Goal: Use online tool/utility: Utilize a website feature to perform a specific function

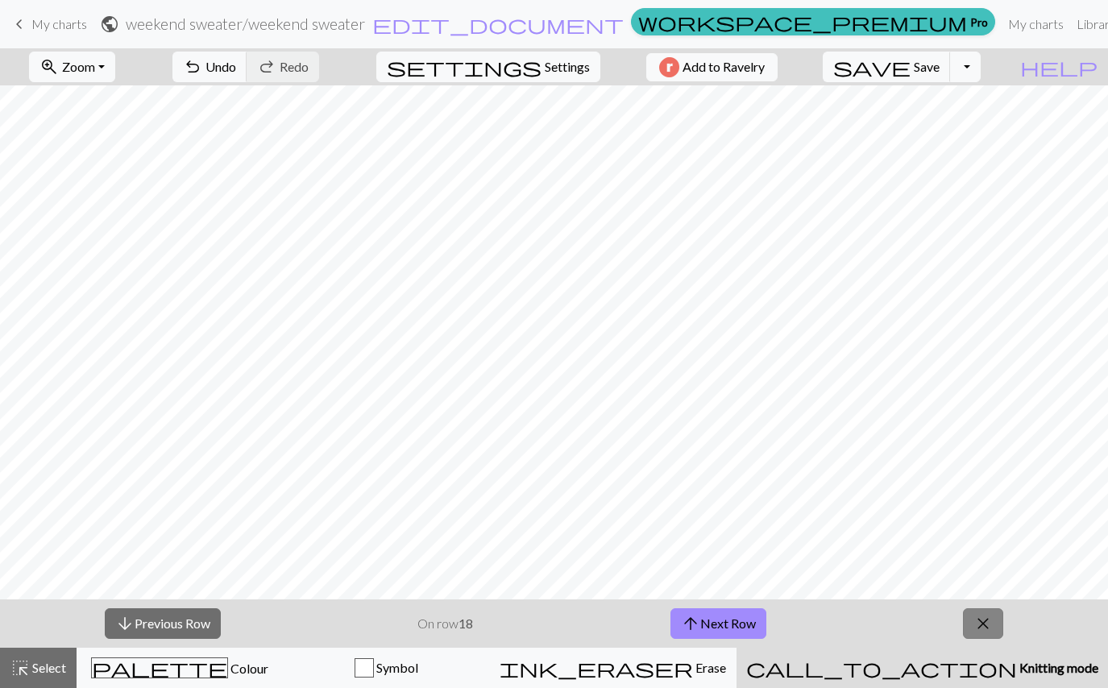
click at [994, 622] on button "close" at bounding box center [983, 623] width 40 height 31
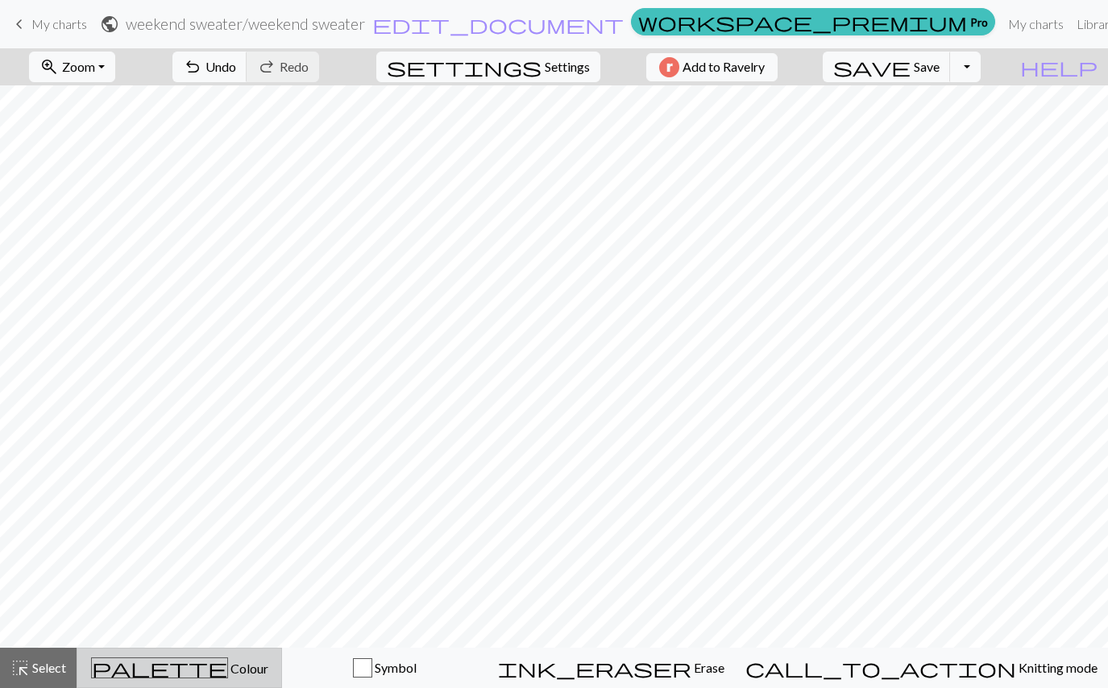
click at [233, 663] on span "Colour" at bounding box center [248, 667] width 40 height 15
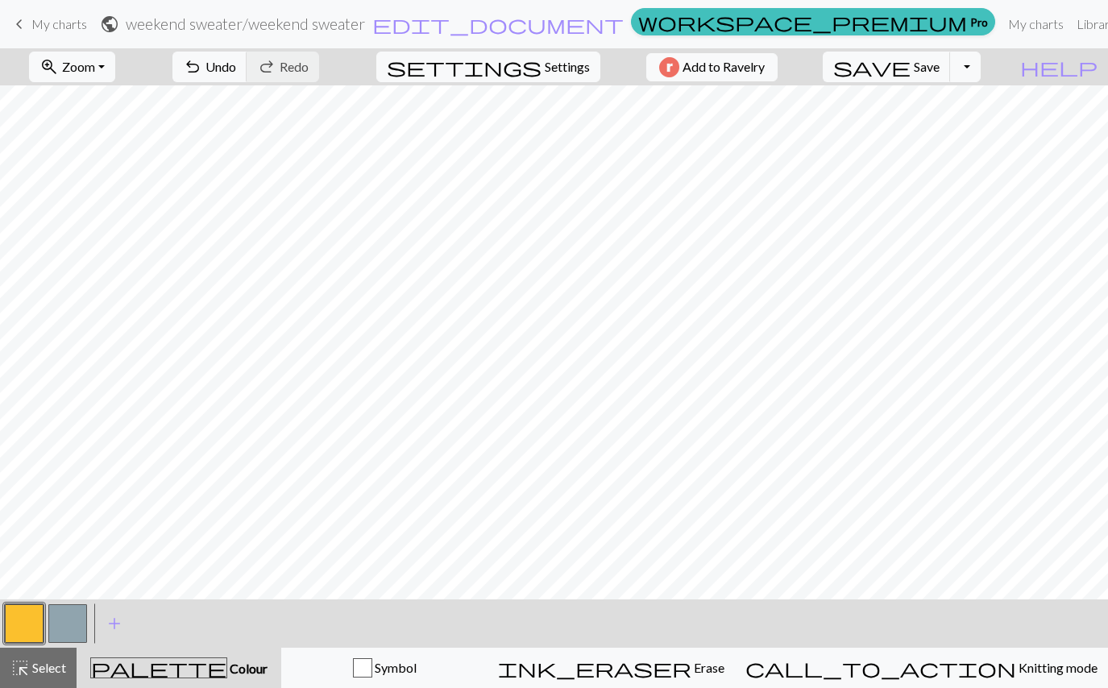
click at [81, 626] on button "button" at bounding box center [67, 623] width 39 height 39
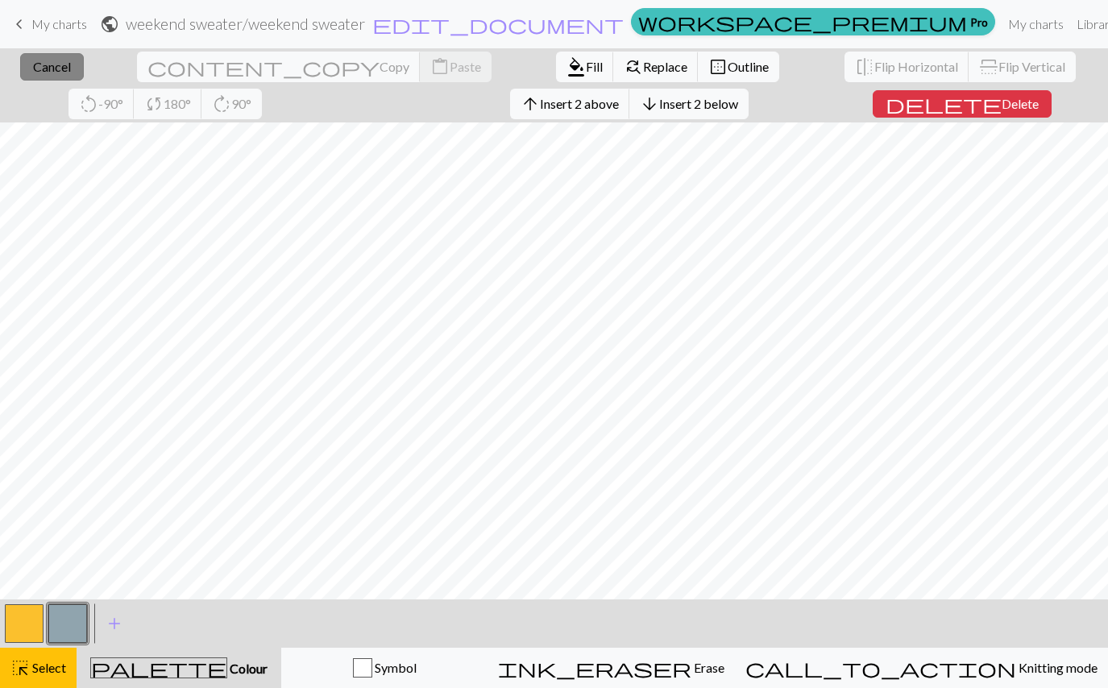
click at [62, 69] on button "close Cancel" at bounding box center [52, 66] width 64 height 27
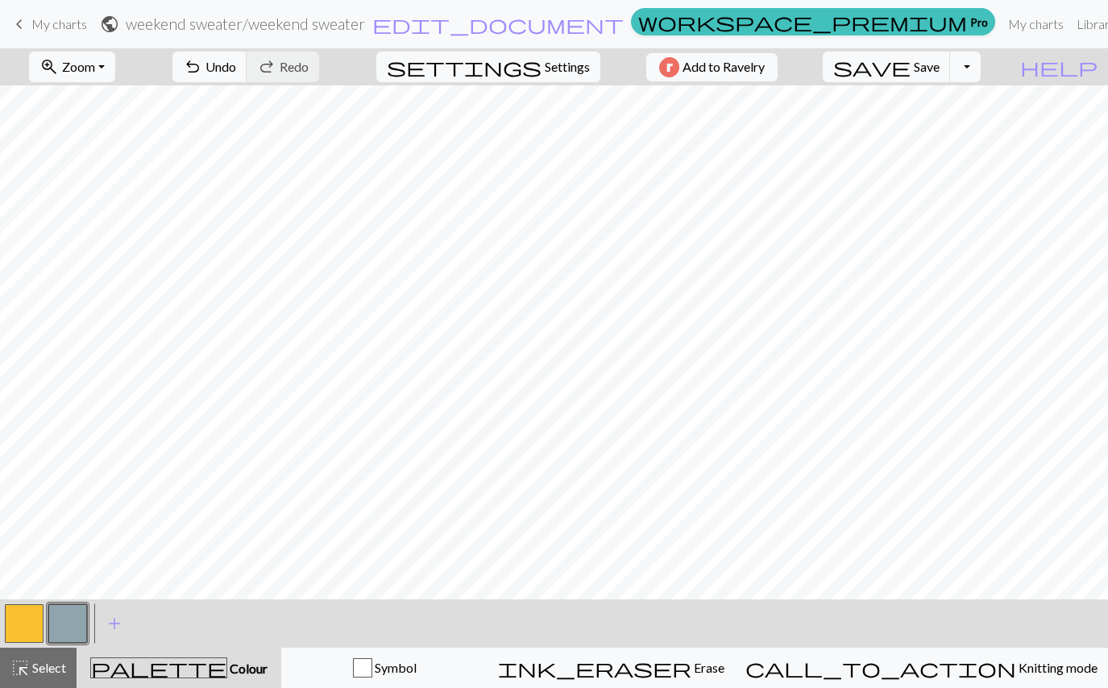
click at [11, 635] on button "button" at bounding box center [24, 623] width 39 height 39
click at [72, 619] on button "button" at bounding box center [67, 623] width 39 height 39
click at [32, 628] on button "button" at bounding box center [24, 623] width 39 height 39
click at [74, 629] on button "button" at bounding box center [67, 623] width 39 height 39
click at [36, 635] on button "button" at bounding box center [24, 623] width 39 height 39
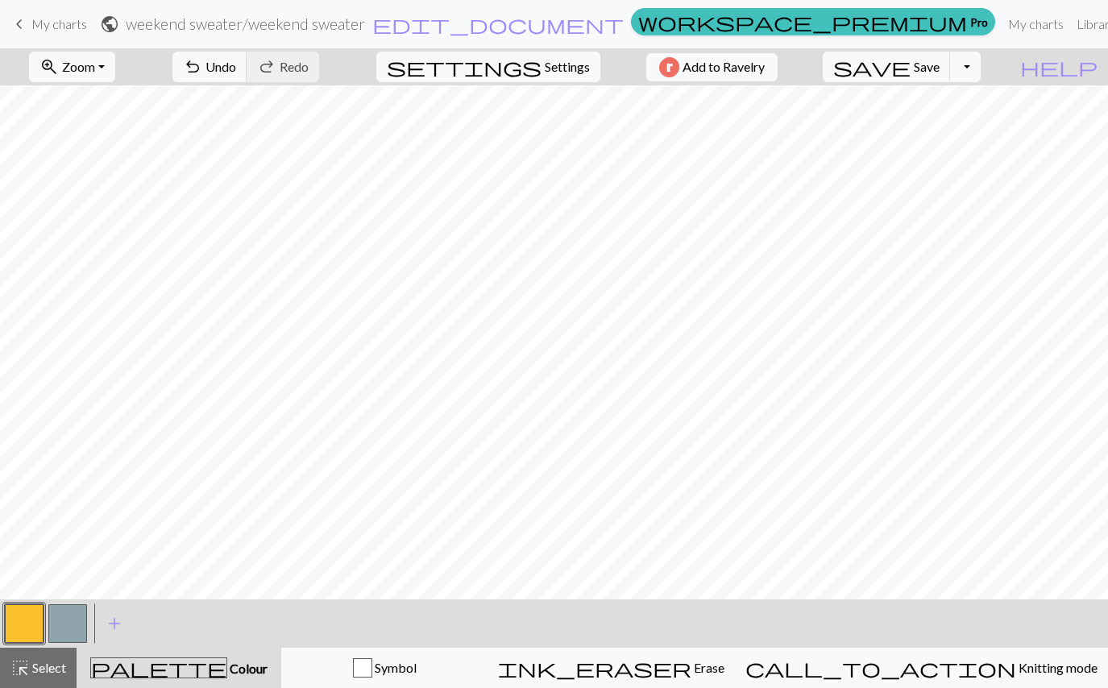
click at [74, 625] on button "button" at bounding box center [67, 623] width 39 height 39
click at [24, 619] on button "button" at bounding box center [24, 623] width 39 height 39
click at [72, 624] on button "button" at bounding box center [67, 623] width 39 height 39
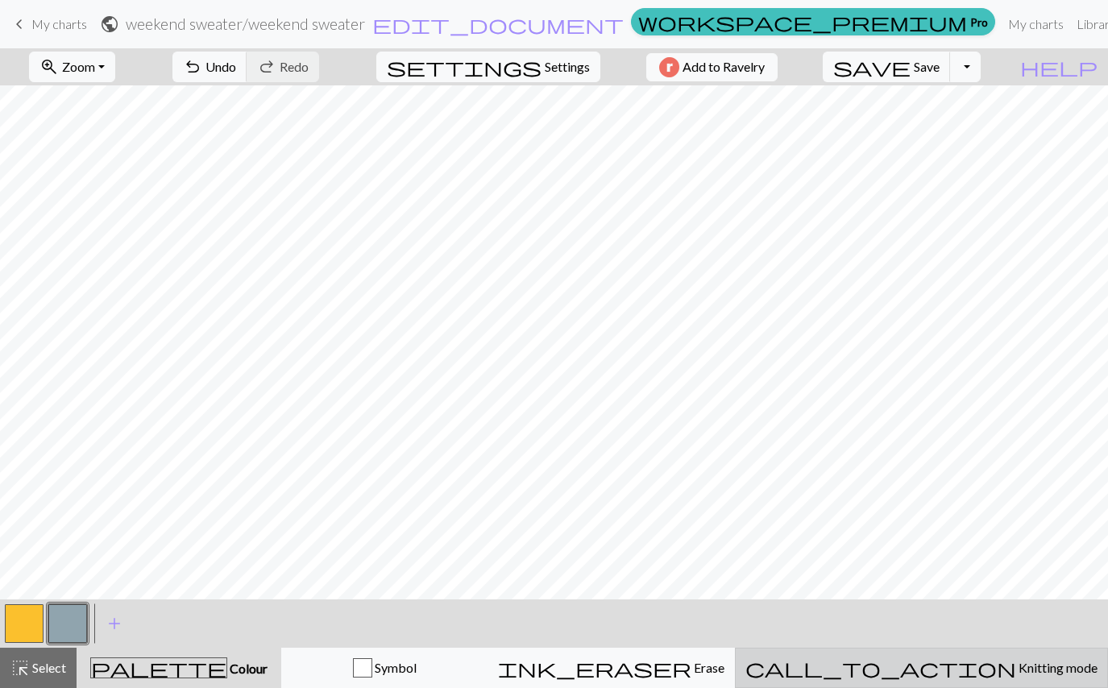
click at [1016, 668] on span "Knitting mode" at bounding box center [1056, 667] width 81 height 15
